Goal: Task Accomplishment & Management: Manage account settings

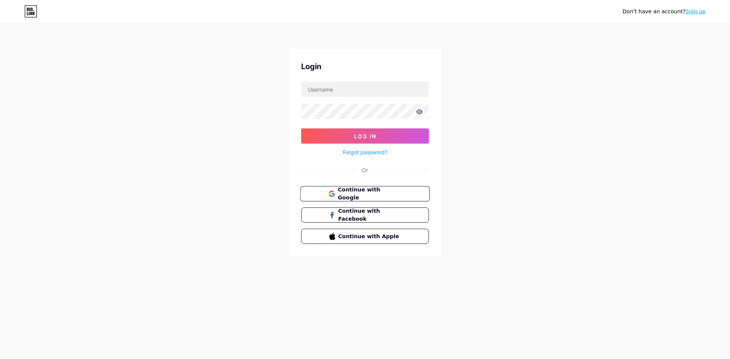
click at [360, 195] on span "Continue with Google" at bounding box center [368, 194] width 63 height 16
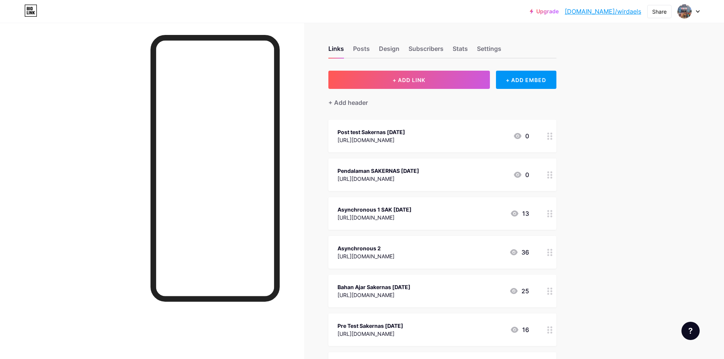
click at [552, 138] on icon at bounding box center [549, 136] width 5 height 7
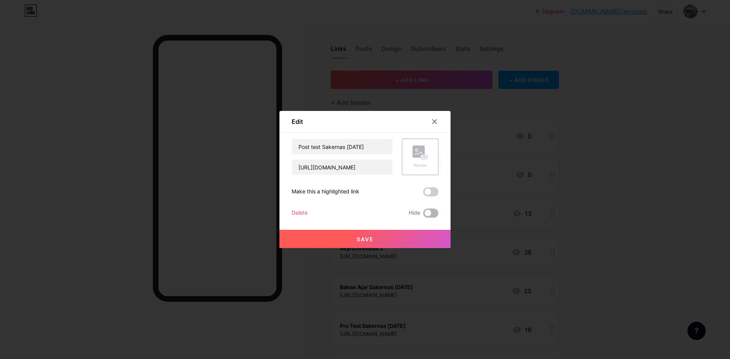
click at [430, 214] on span at bounding box center [430, 213] width 15 height 9
click at [423, 215] on input "checkbox" at bounding box center [423, 215] width 0 height 0
click at [435, 122] on icon at bounding box center [434, 122] width 4 height 4
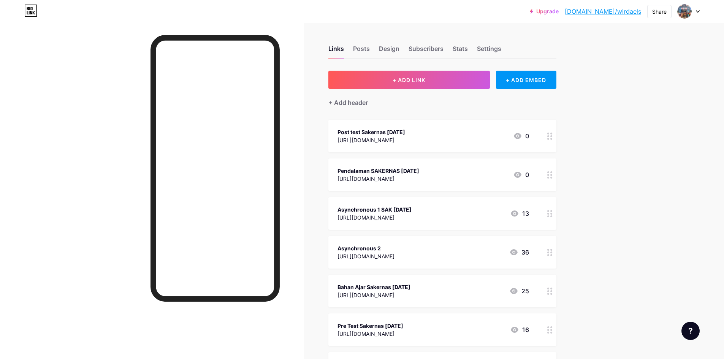
click at [551, 176] on icon at bounding box center [549, 174] width 5 height 7
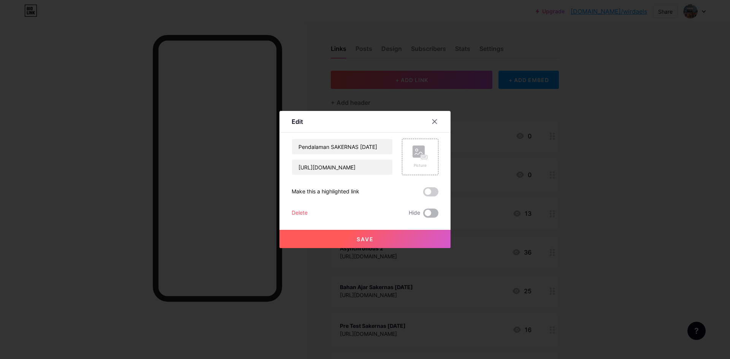
click at [435, 214] on span at bounding box center [430, 213] width 15 height 9
click at [423, 215] on input "checkbox" at bounding box center [423, 215] width 0 height 0
click at [436, 121] on icon at bounding box center [434, 122] width 6 height 6
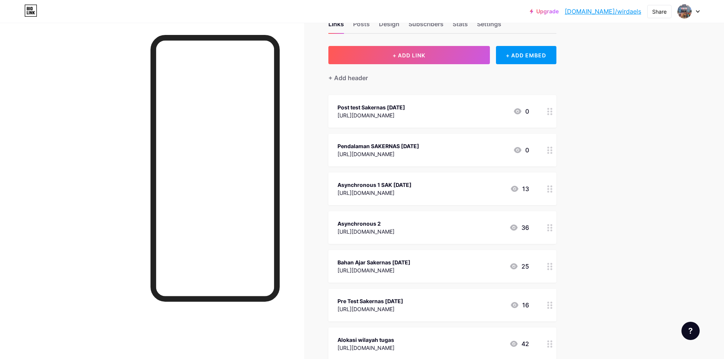
scroll to position [38, 0]
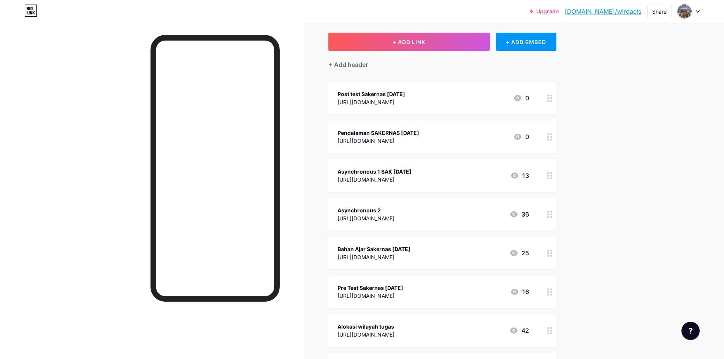
click at [549, 177] on circle at bounding box center [548, 178] width 2 height 2
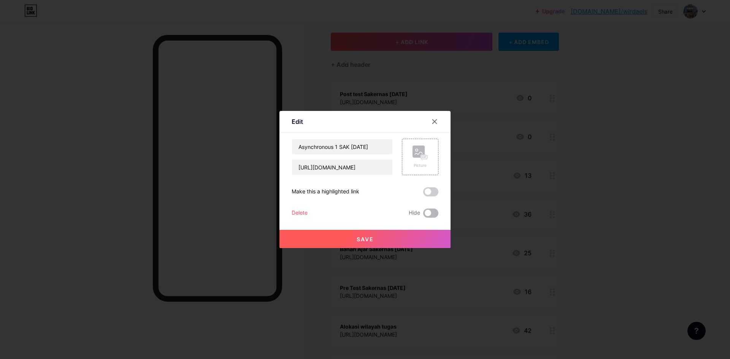
click at [430, 214] on span at bounding box center [430, 213] width 15 height 9
click at [423, 215] on input "checkbox" at bounding box center [423, 215] width 0 height 0
click at [438, 119] on div at bounding box center [434, 122] width 14 height 14
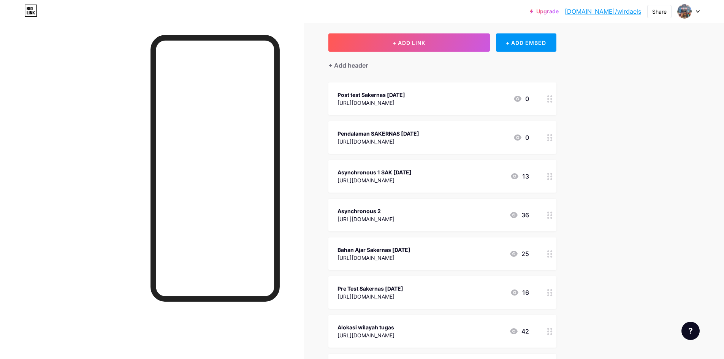
scroll to position [0, 0]
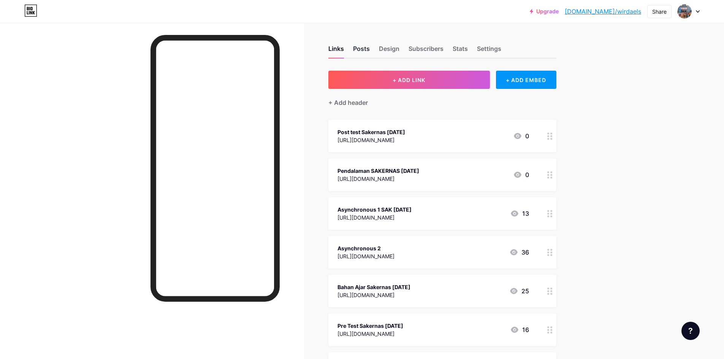
click at [366, 49] on div "Posts" at bounding box center [361, 51] width 17 height 14
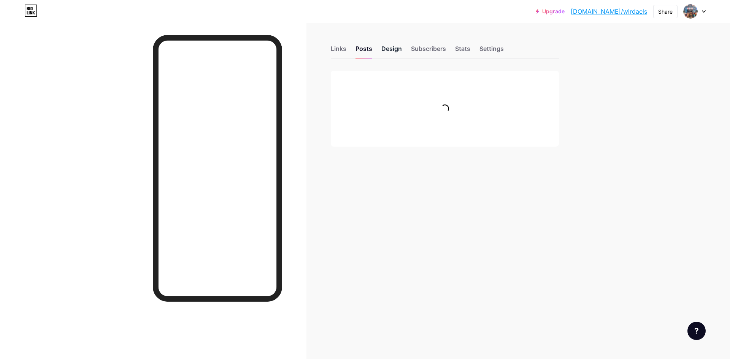
click at [390, 48] on div "Design" at bounding box center [391, 51] width 21 height 14
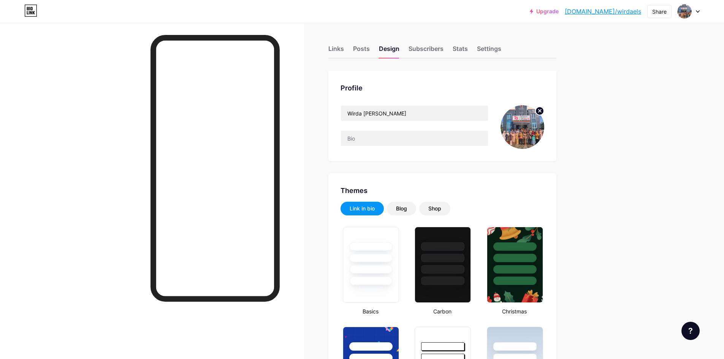
scroll to position [38, 0]
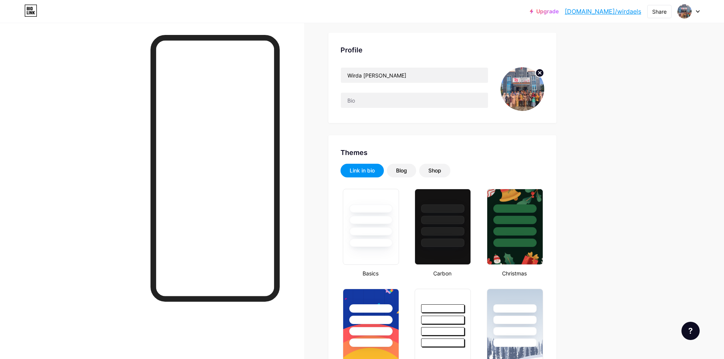
click at [694, 9] on div at bounding box center [688, 12] width 22 height 14
click at [660, 65] on div "+ Add a new page" at bounding box center [652, 66] width 85 height 8
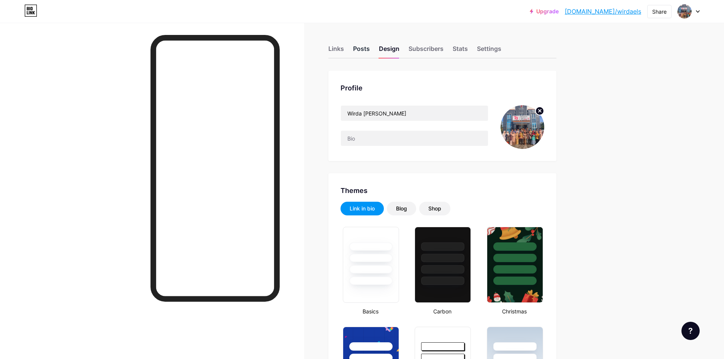
click at [361, 46] on div "Posts" at bounding box center [361, 51] width 17 height 14
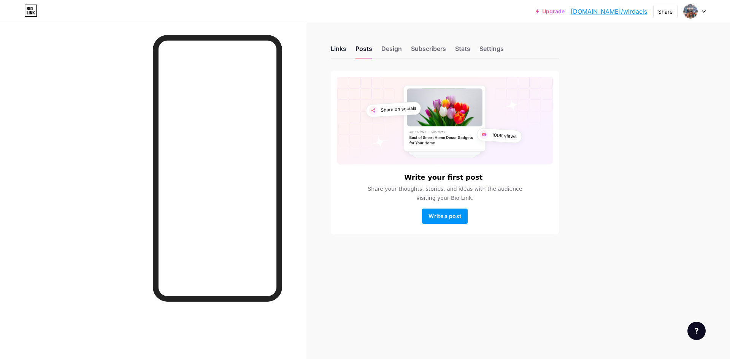
click at [339, 49] on div "Links" at bounding box center [339, 51] width 16 height 14
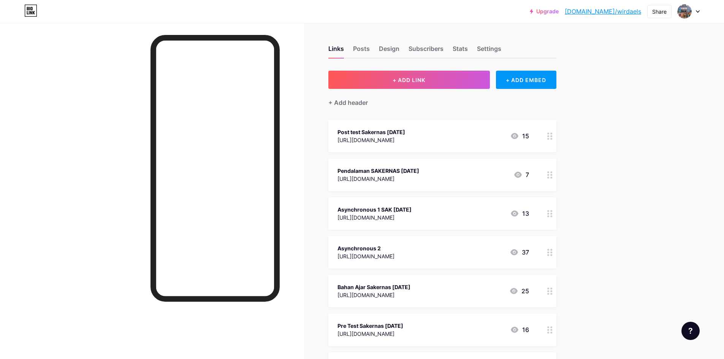
click at [556, 140] on div at bounding box center [549, 136] width 13 height 33
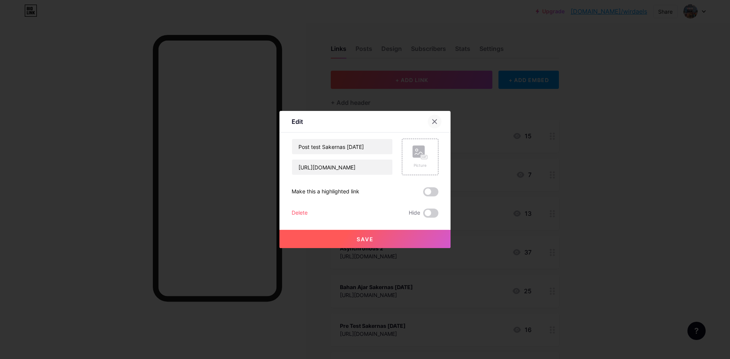
click at [434, 122] on icon at bounding box center [434, 122] width 4 height 4
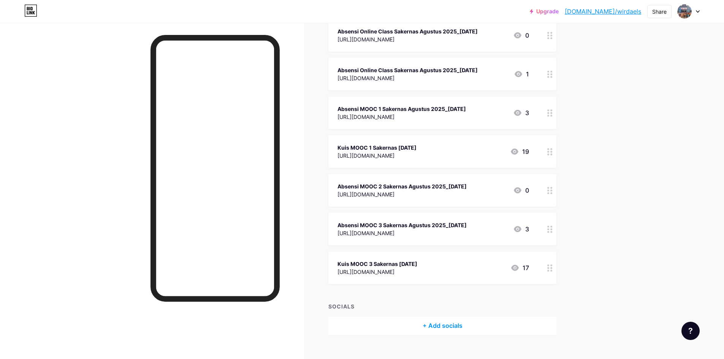
scroll to position [385, 0]
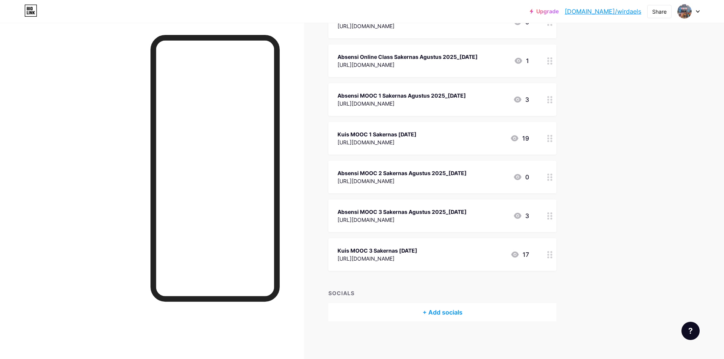
click at [435, 310] on div "+ Add socials" at bounding box center [442, 312] width 228 height 18
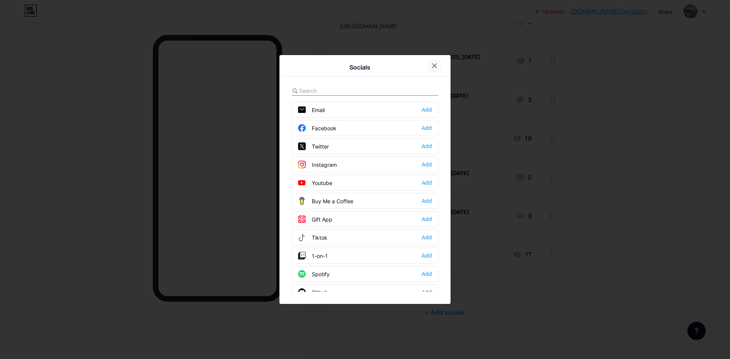
click at [435, 65] on icon at bounding box center [434, 66] width 4 height 4
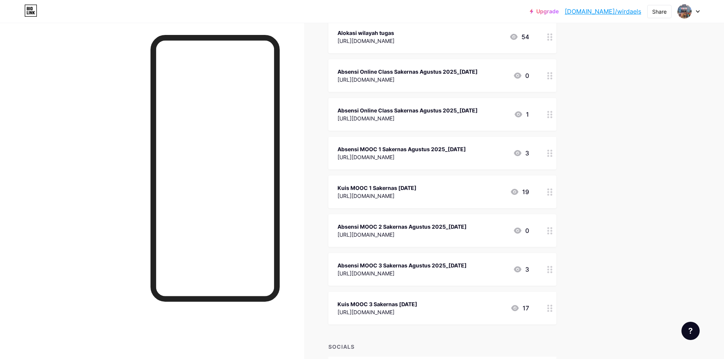
scroll to position [342, 0]
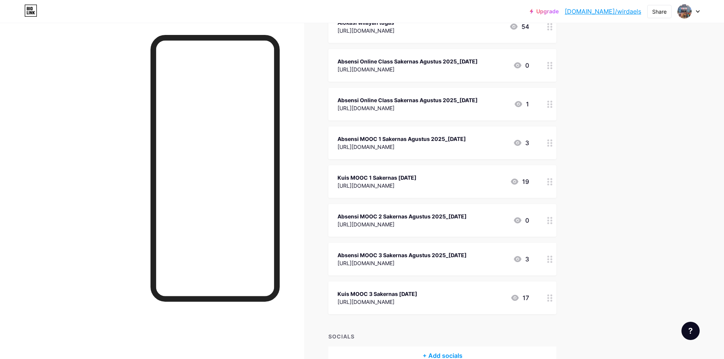
click at [32, 13] on icon at bounding box center [31, 12] width 2 height 3
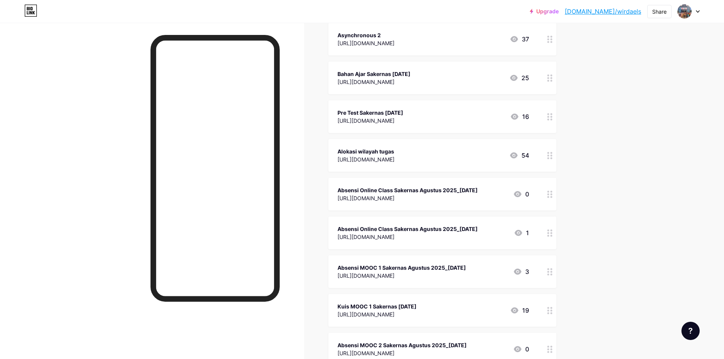
scroll to position [195, 0]
